Goal: Task Accomplishment & Management: Manage account settings

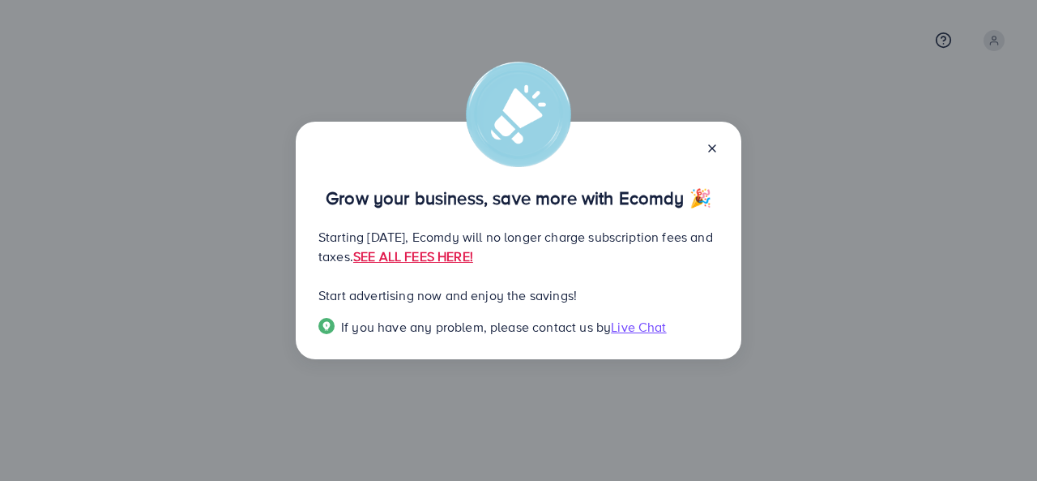
click at [717, 142] on icon at bounding box center [712, 148] width 13 height 13
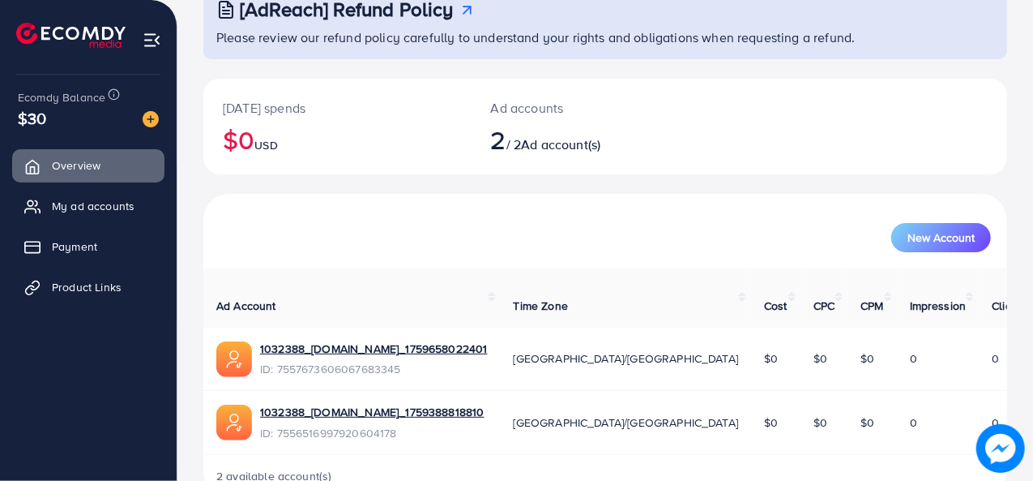
scroll to position [113, 0]
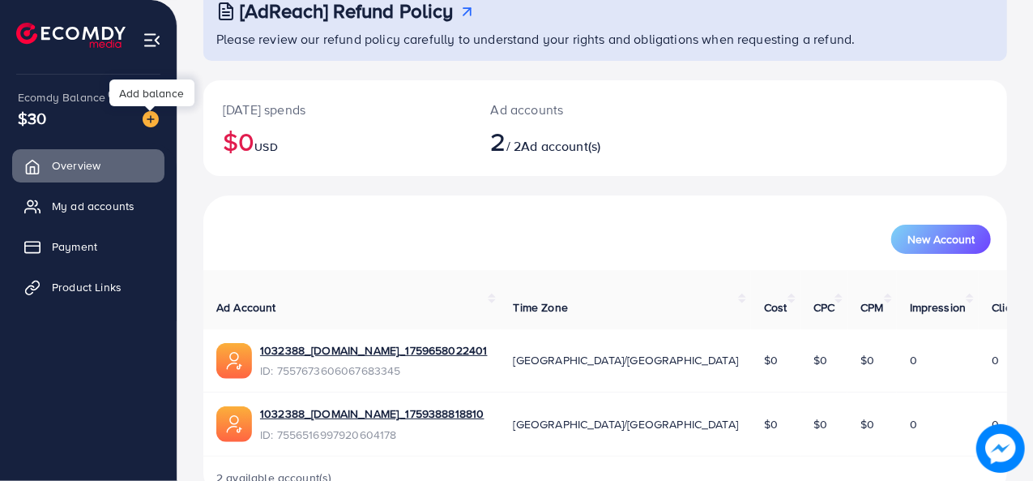
click at [152, 121] on img at bounding box center [151, 119] width 16 height 16
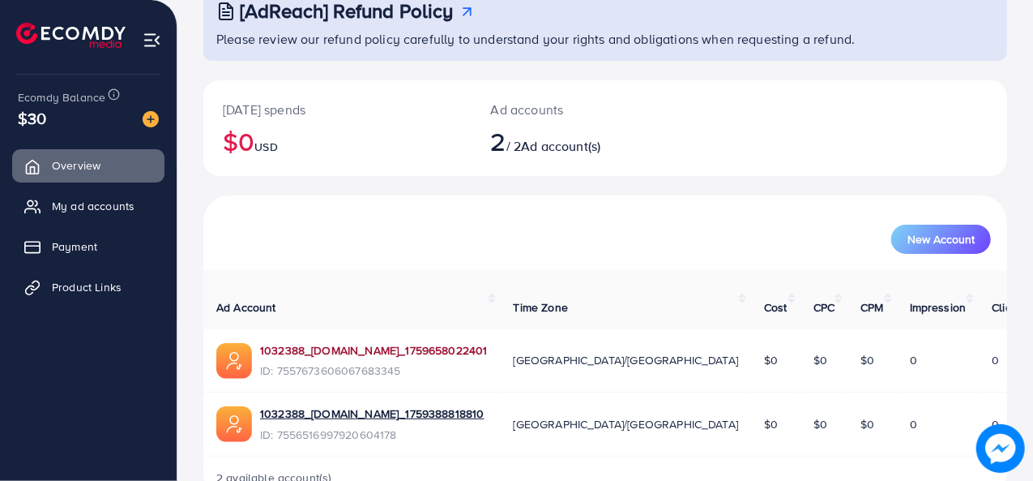
click at [396, 342] on link "1032388_[DOMAIN_NAME]_1759658022401" at bounding box center [374, 350] width 228 height 16
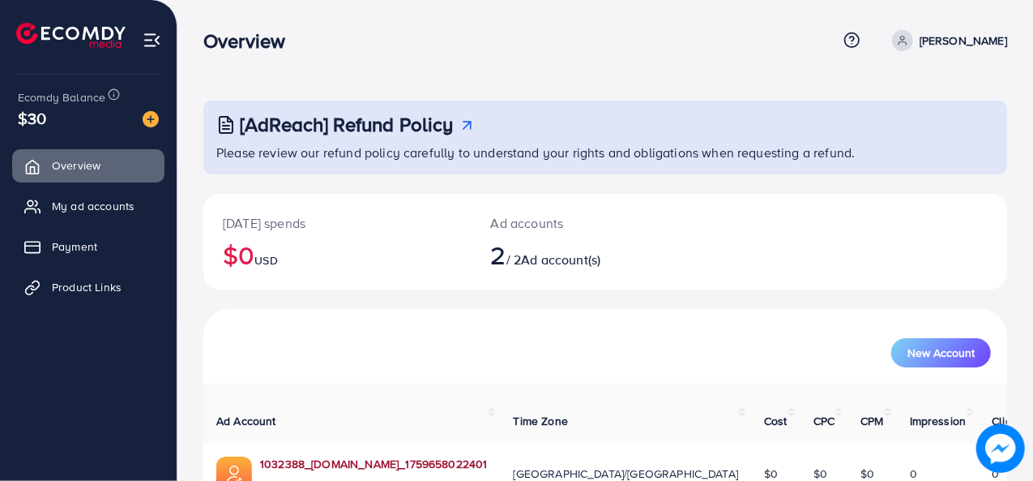
scroll to position [52, 0]
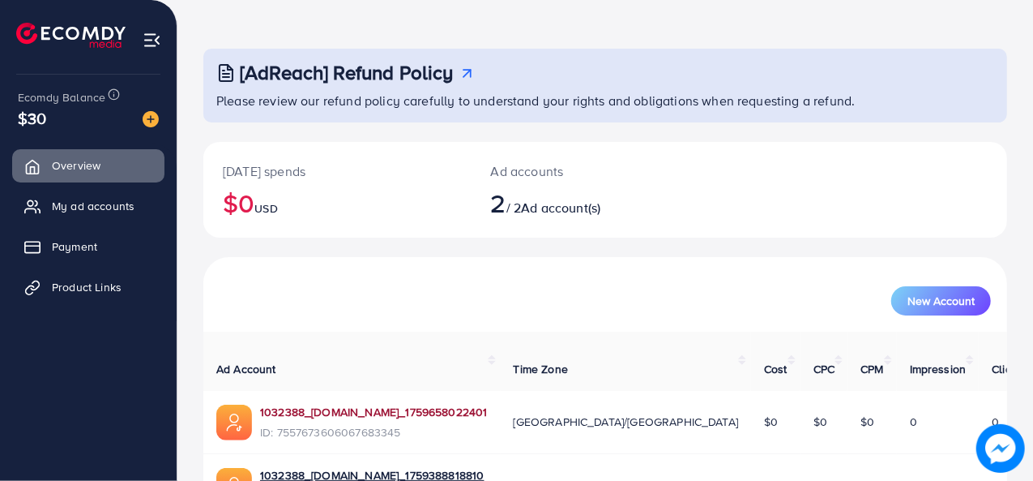
click at [327, 404] on link "1032388_[DOMAIN_NAME]_1759658022401" at bounding box center [374, 412] width 228 height 16
click at [387, 404] on link "1032388_[DOMAIN_NAME]_1759658022401" at bounding box center [374, 412] width 228 height 16
